Goal: Navigation & Orientation: Find specific page/section

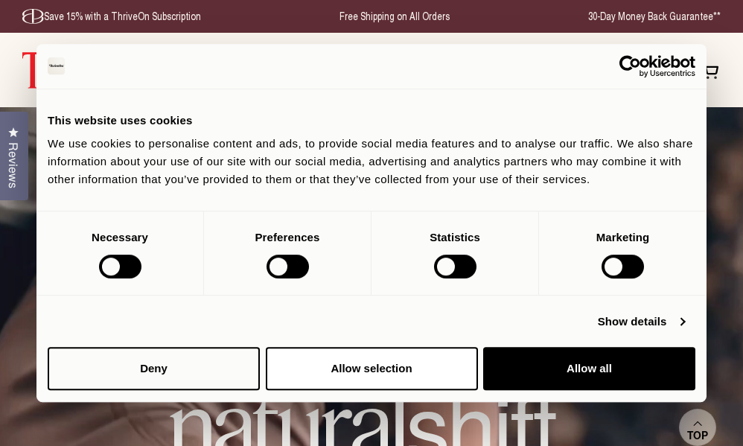
click at [27, 62] on img at bounding box center [92, 69] width 141 height 37
click at [17, 72] on div "ThriveOn SHOP NOW Open cart Shop Now About Open menu" at bounding box center [371, 70] width 743 height 74
click at [189, 374] on button "Deny" at bounding box center [154, 368] width 212 height 43
